Goal: Task Accomplishment & Management: Use online tool/utility

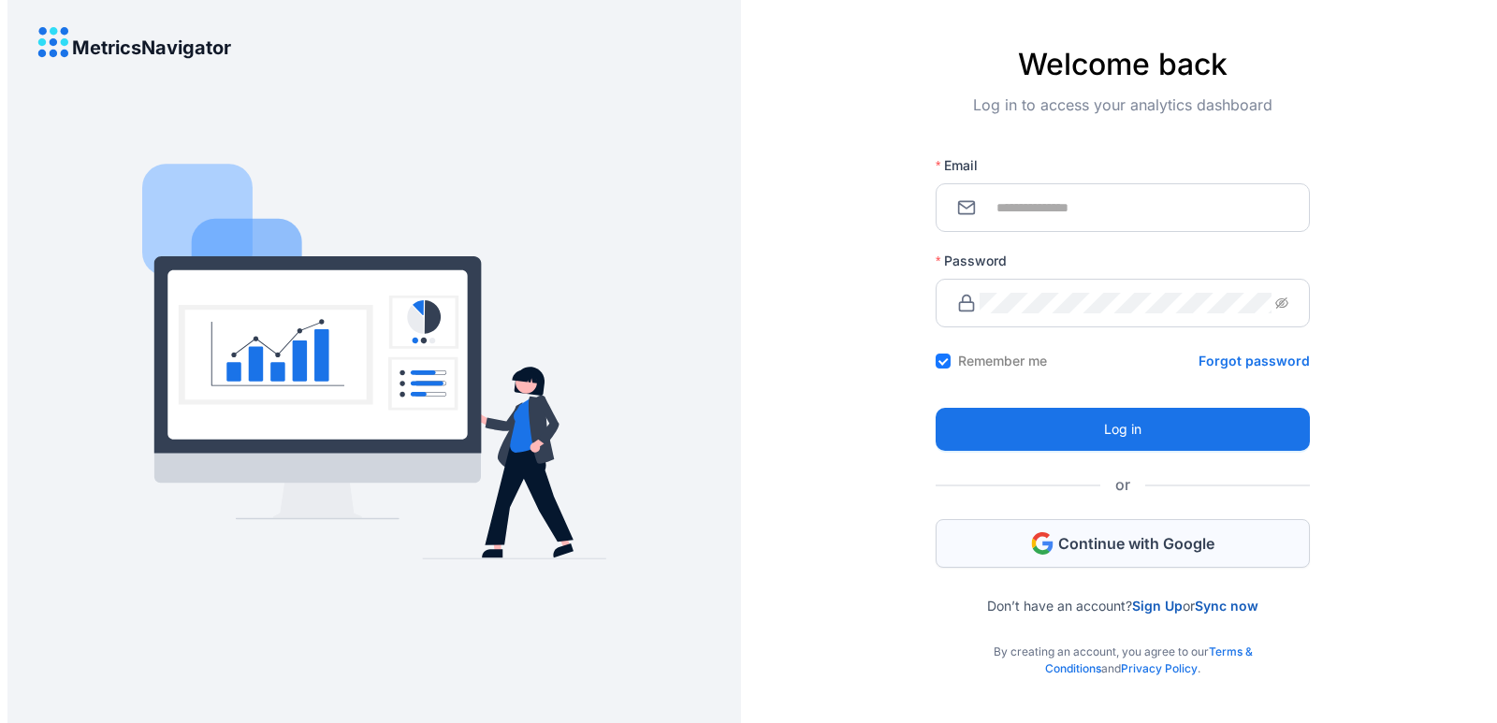
click at [1081, 537] on span "Continue with Google" at bounding box center [1136, 543] width 156 height 21
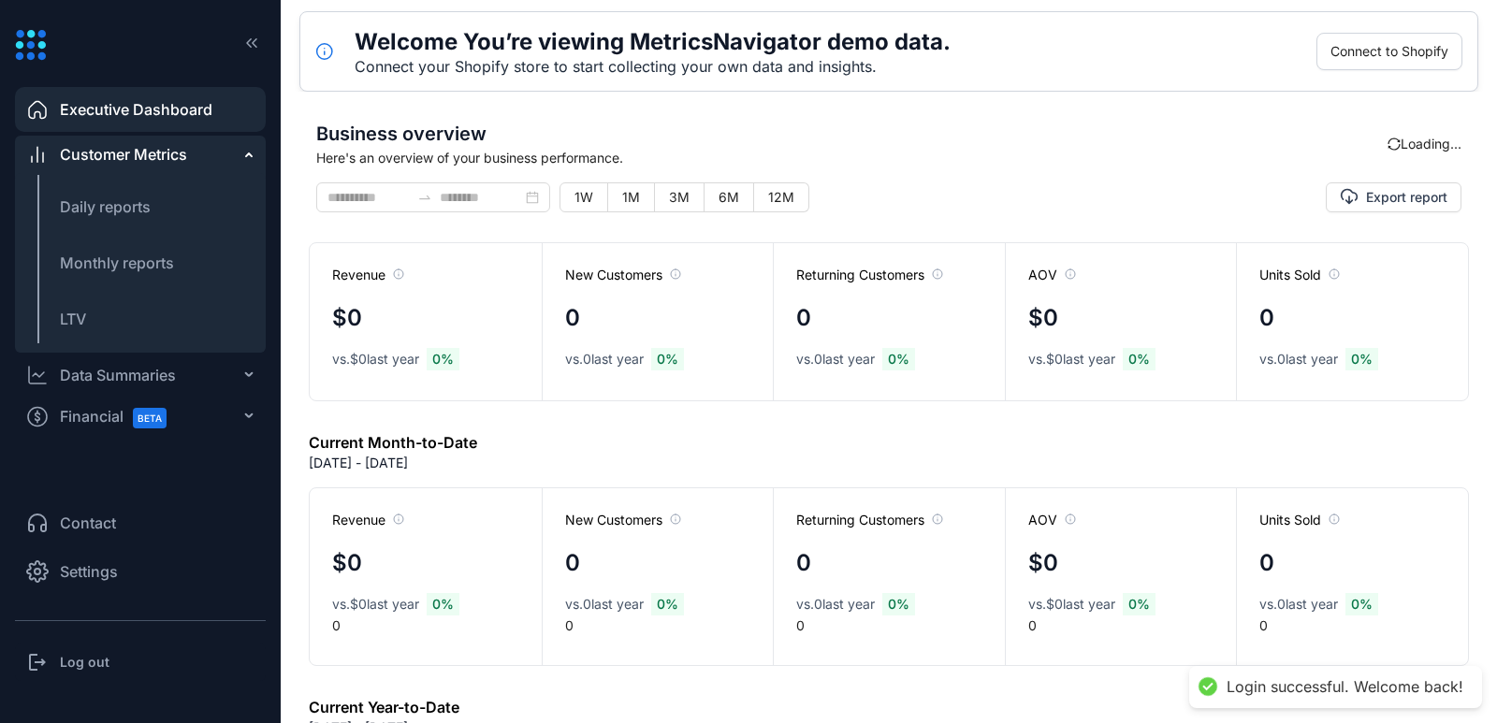
type input "**********"
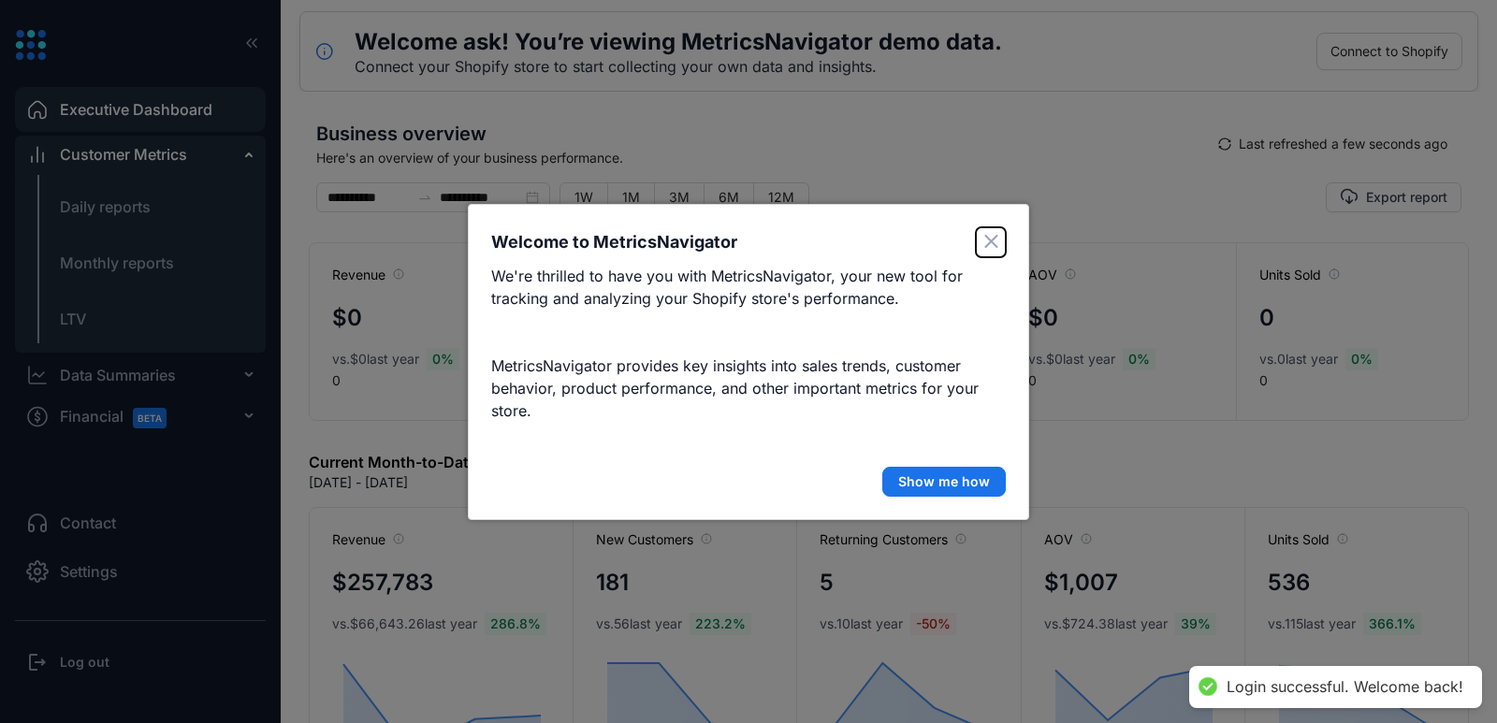
click at [994, 246] on icon "Close" at bounding box center [991, 241] width 14 height 13
